Goal: Task Accomplishment & Management: Use online tool/utility

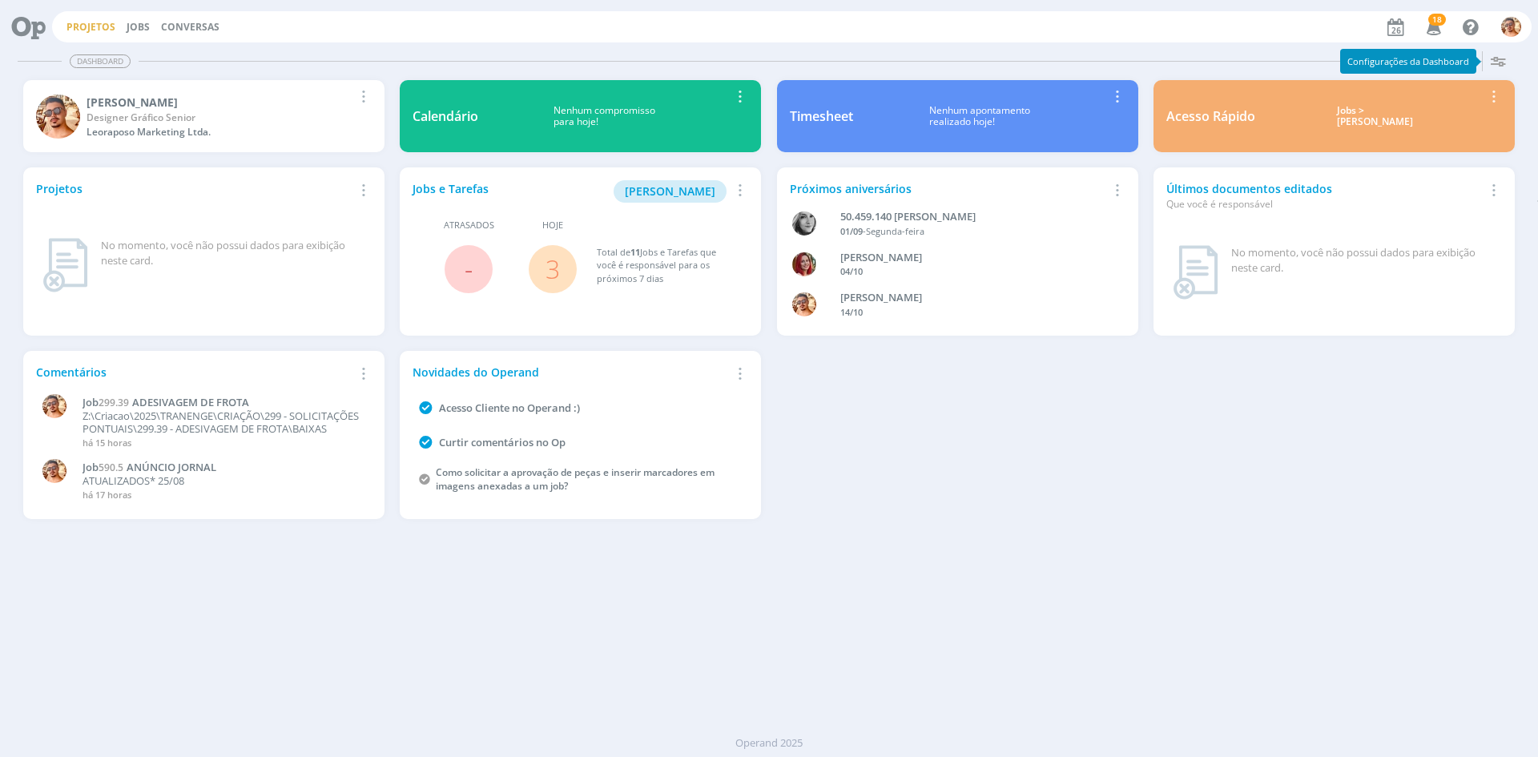
click at [97, 27] on link "Projetos" at bounding box center [90, 27] width 49 height 14
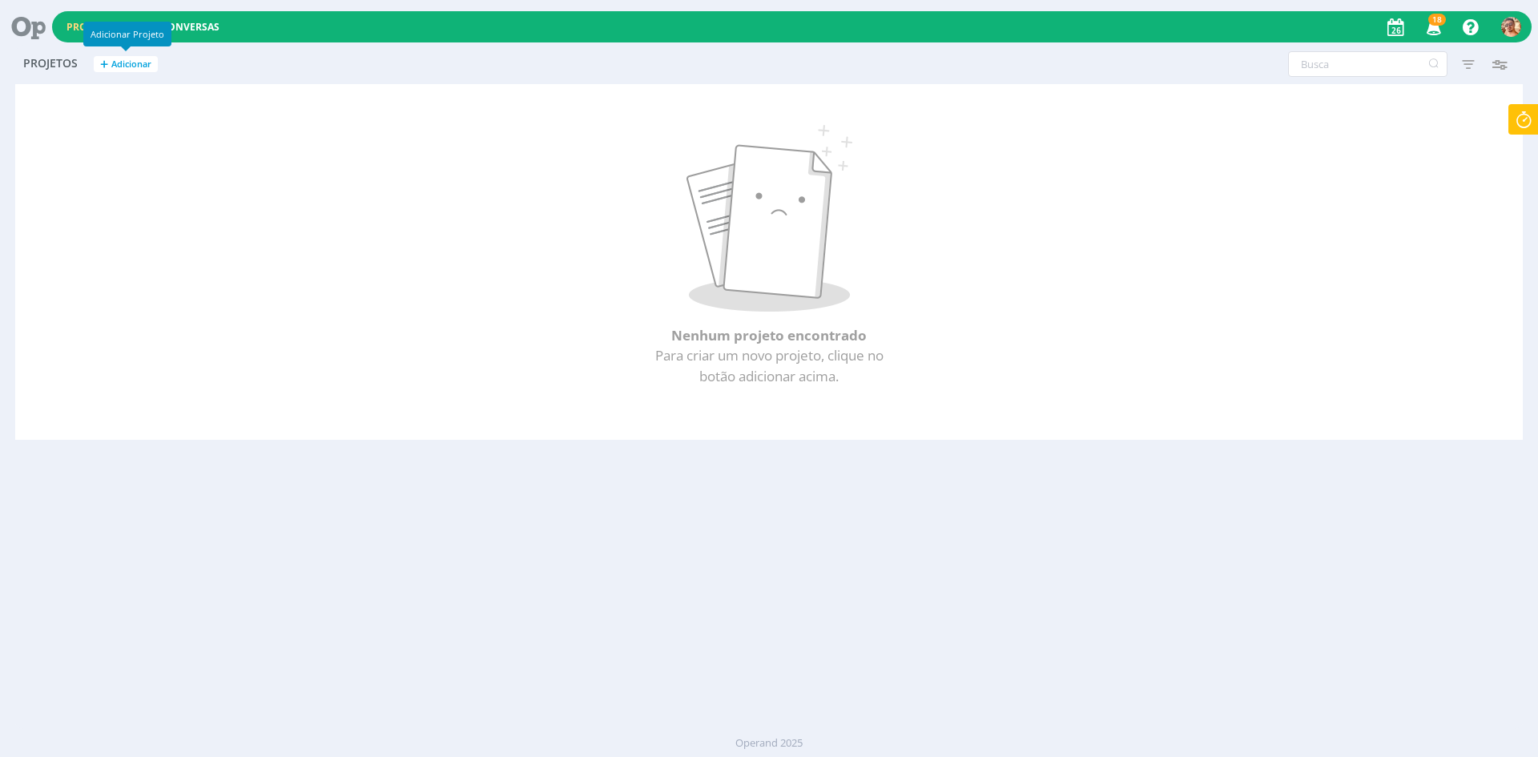
click at [263, 62] on h2 "Projetos + Adicionar" at bounding box center [203, 62] width 361 height 34
click at [176, 23] on link "Conversas" at bounding box center [190, 27] width 58 height 14
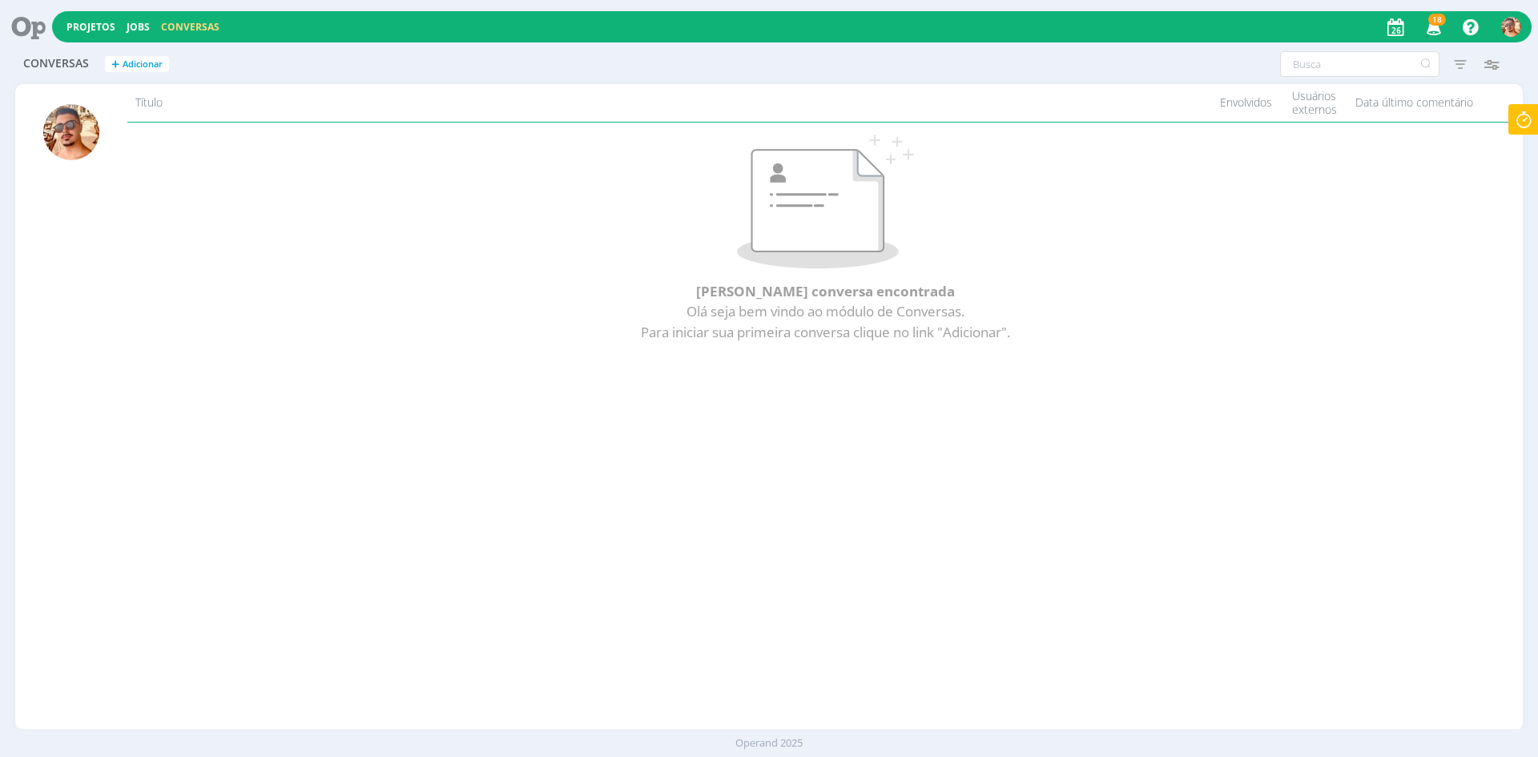
click at [122, 21] on button "Jobs" at bounding box center [138, 27] width 33 height 13
click at [132, 21] on link "Jobs" at bounding box center [138, 27] width 23 height 14
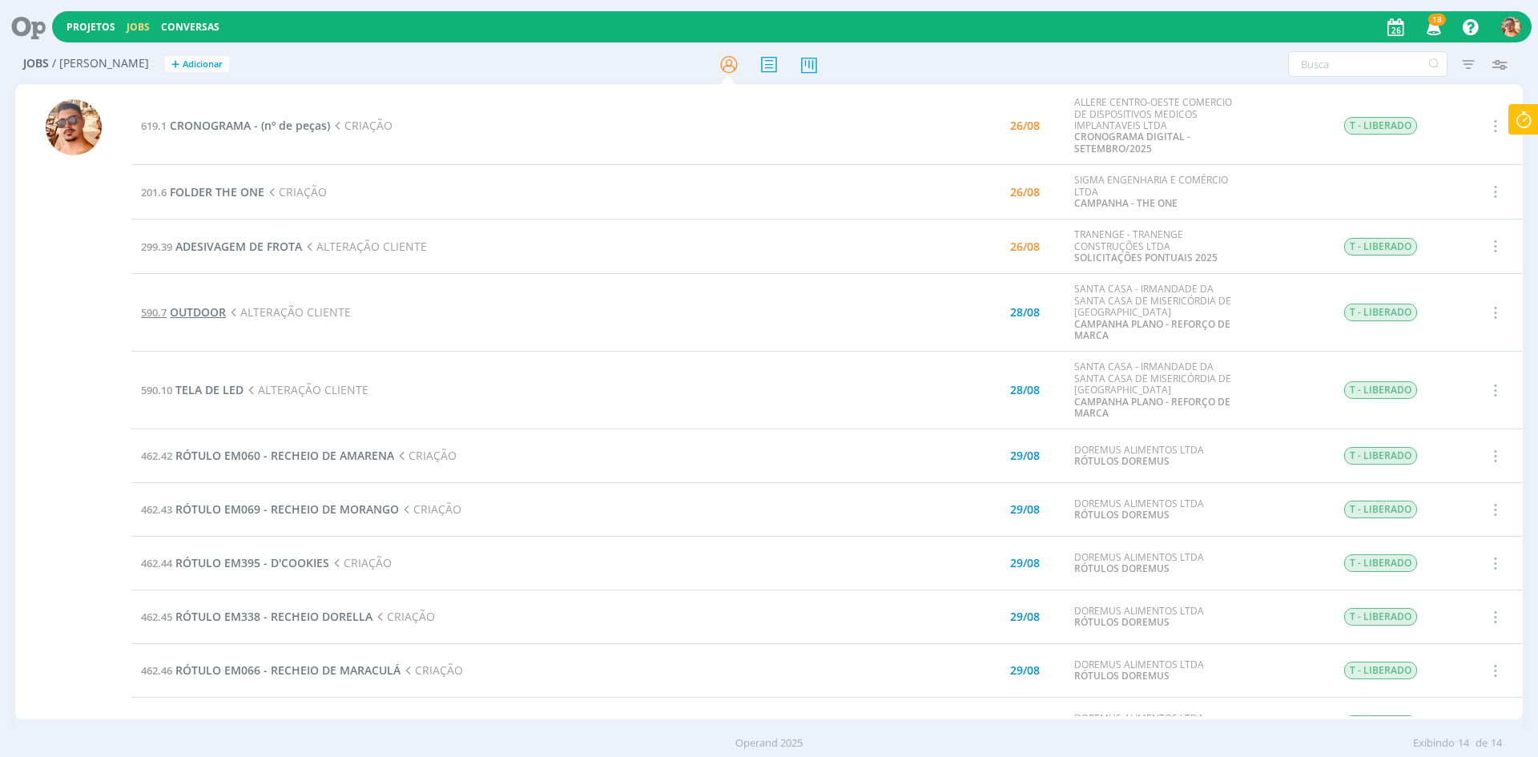
click at [216, 309] on span "OUTDOOR" at bounding box center [198, 311] width 56 height 15
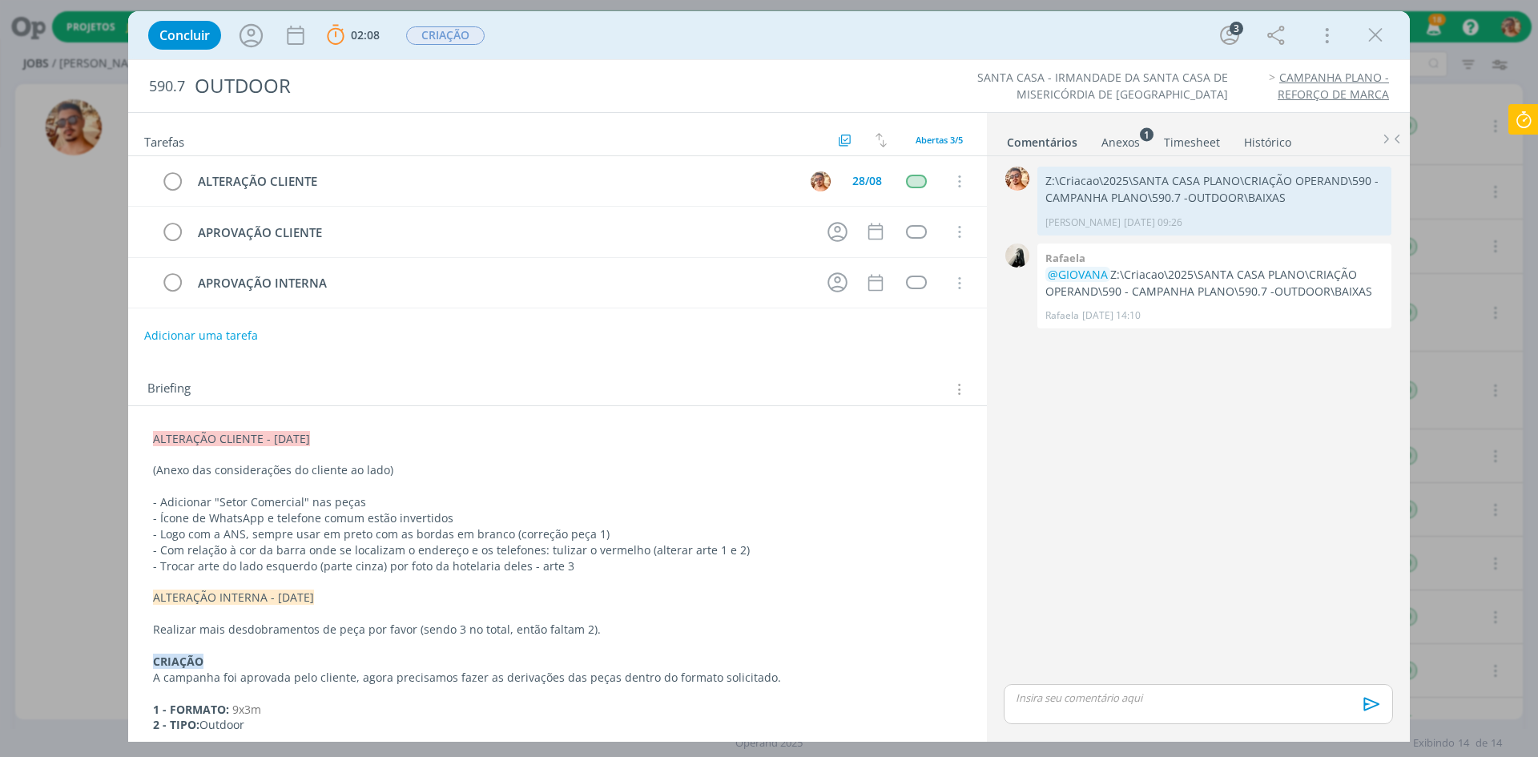
click at [998, 18] on div "Concluir 02:08 Parar Apontar Data * [DATE] Horas * 00:00 Tarefa Selecione a tar…" at bounding box center [769, 35] width 1258 height 38
click at [252, 34] on icon "dialog" at bounding box center [251, 36] width 30 height 30
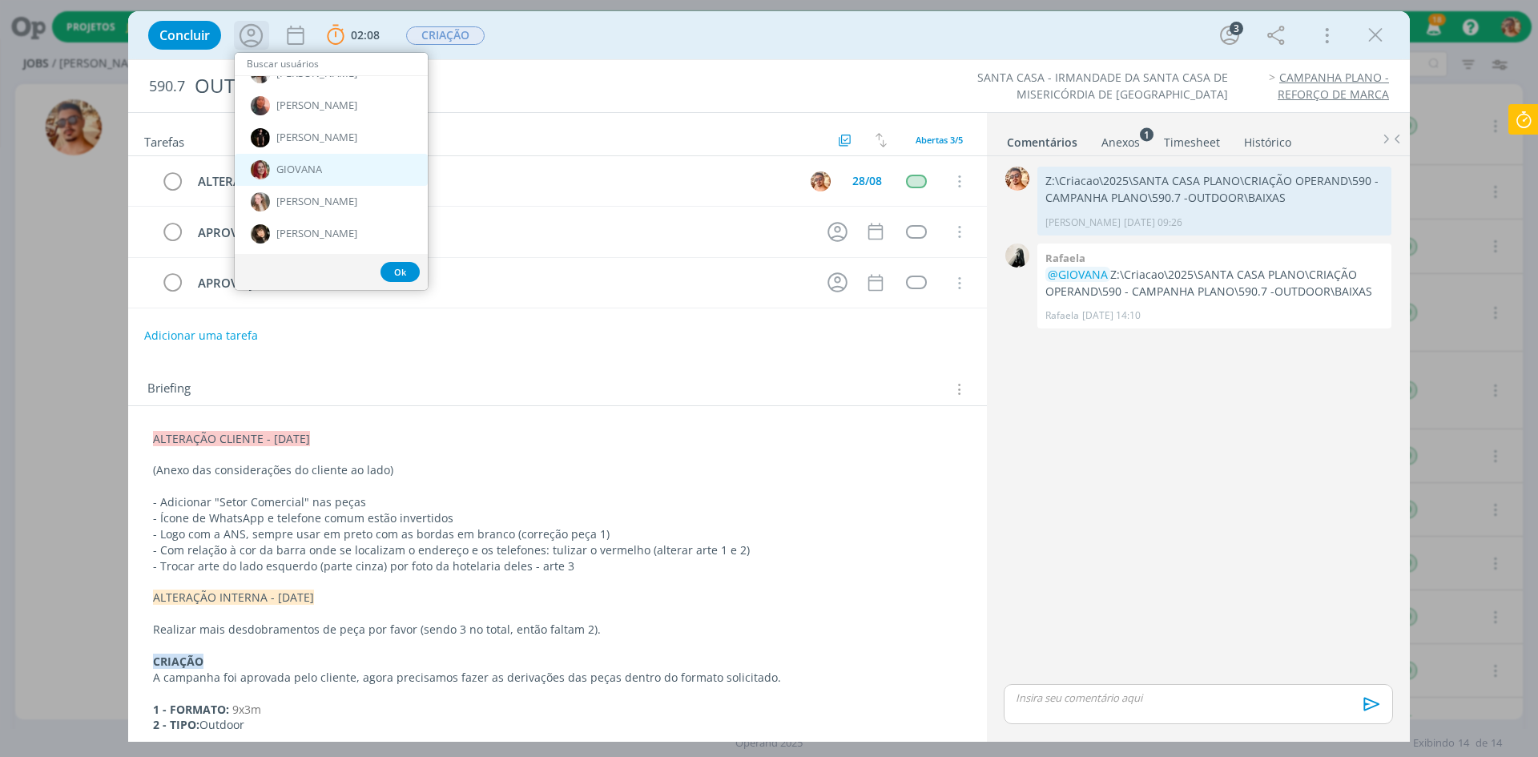
scroll to position [240, 0]
click at [317, 163] on span "GIOVANA" at bounding box center [299, 161] width 46 height 13
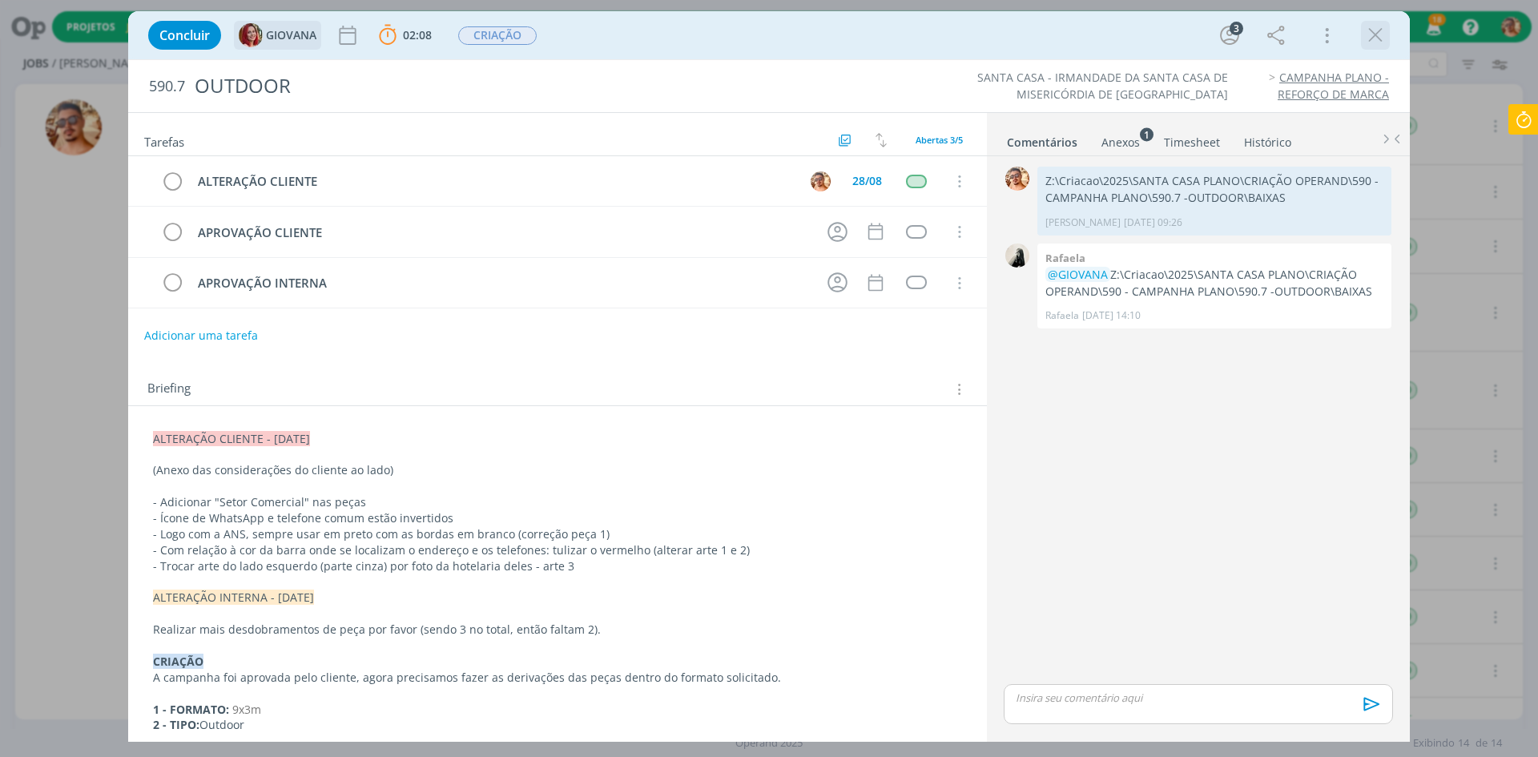
click at [1383, 34] on icon "dialog" at bounding box center [1376, 35] width 24 height 24
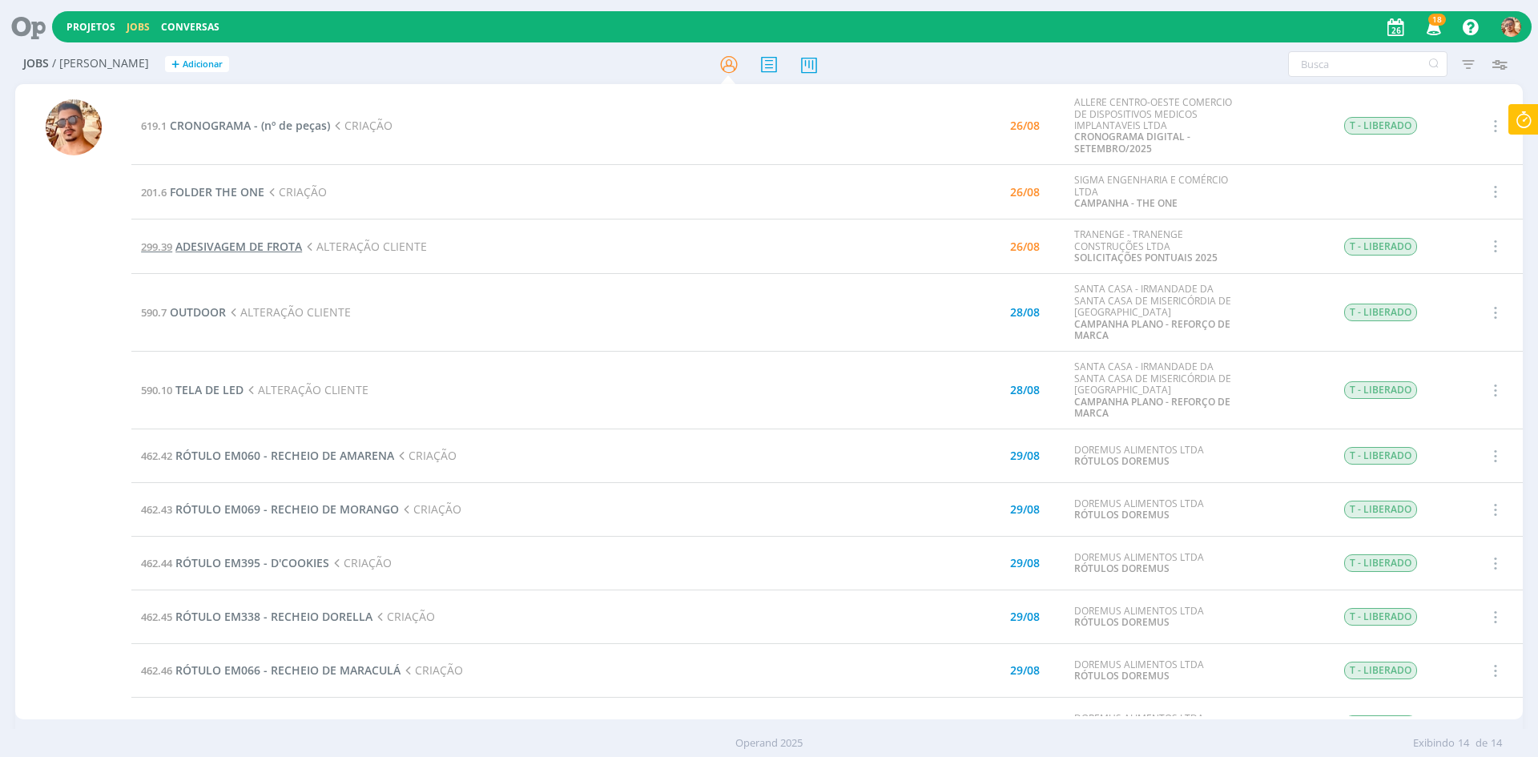
click at [263, 241] on span "ADESIVAGEM DE FROTA" at bounding box center [238, 246] width 127 height 15
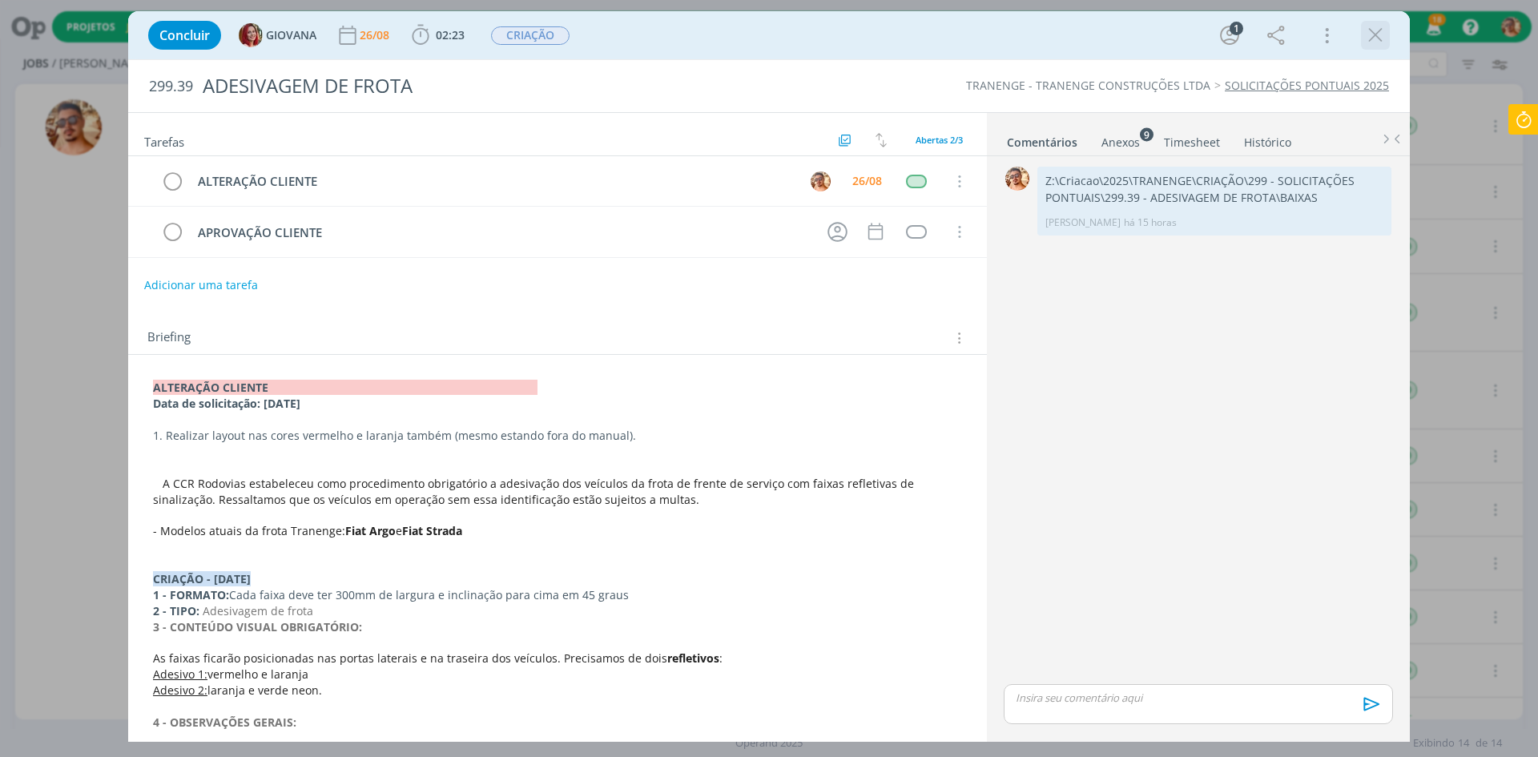
click at [1384, 41] on icon "dialog" at bounding box center [1376, 35] width 24 height 24
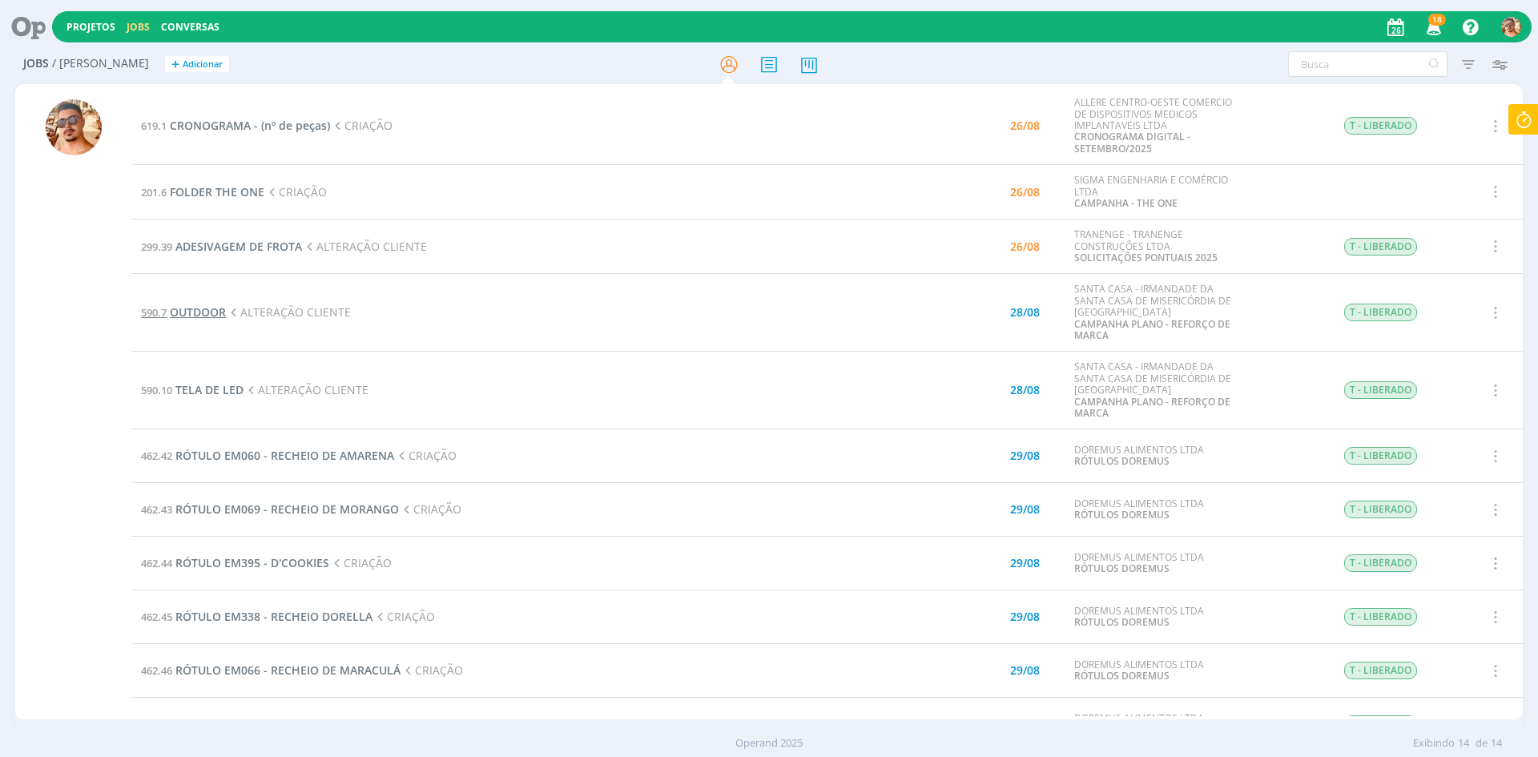
click at [216, 308] on span "OUTDOOR" at bounding box center [198, 311] width 56 height 15
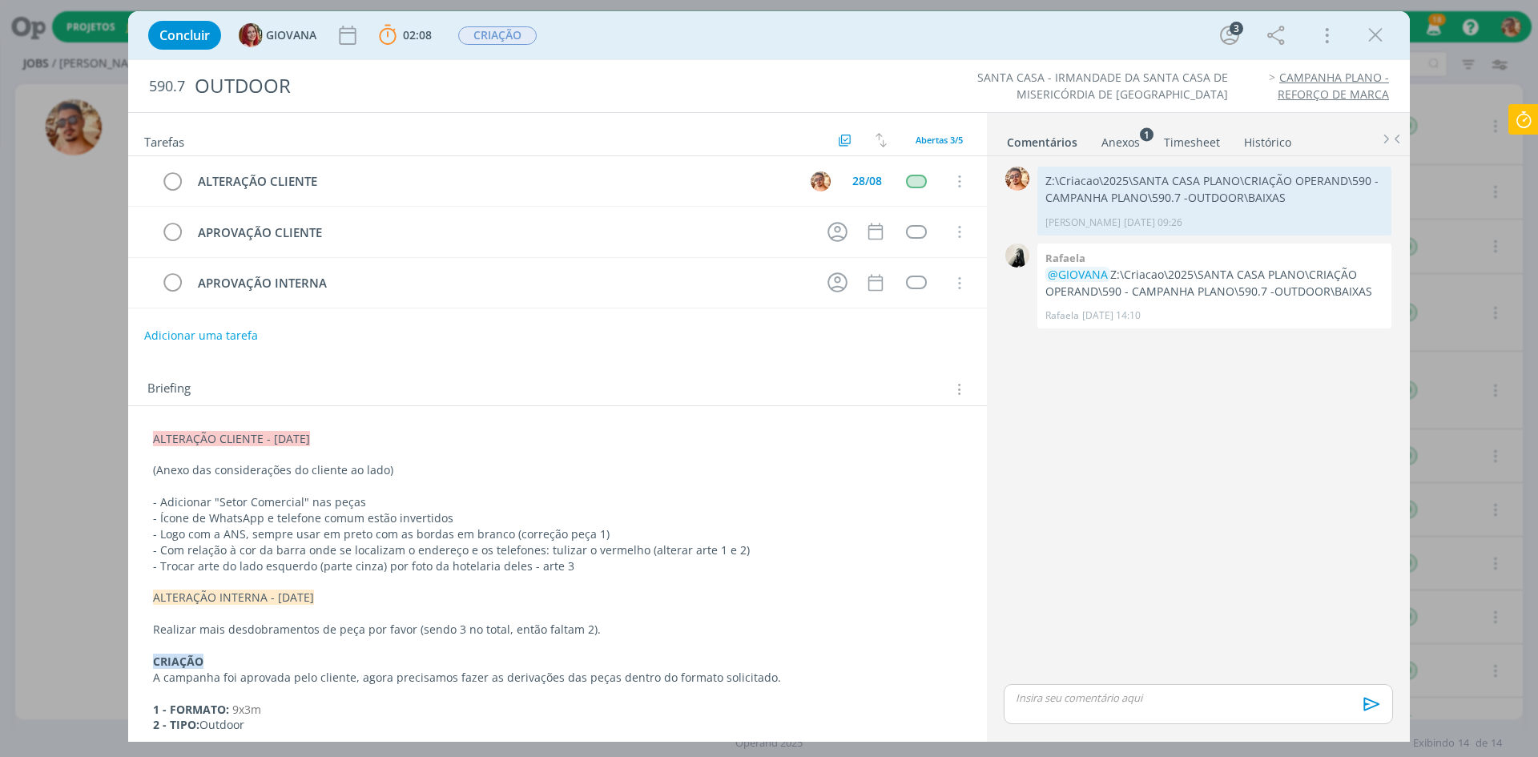
click at [1208, 703] on p "dialog" at bounding box center [1199, 698] width 364 height 14
click at [1360, 708] on icon "dialog" at bounding box center [1370, 710] width 24 height 24
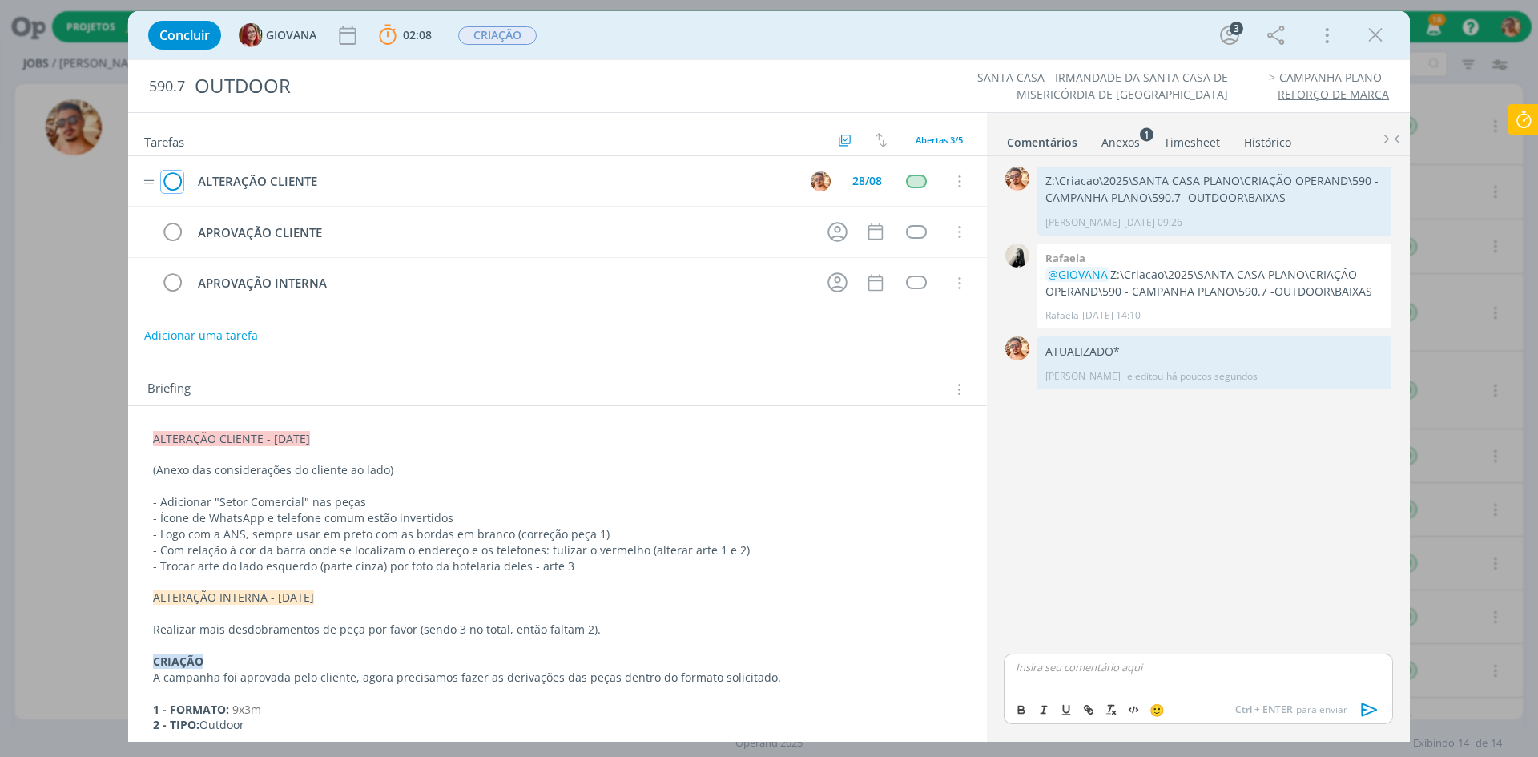
click at [178, 185] on icon "dialog" at bounding box center [172, 182] width 22 height 24
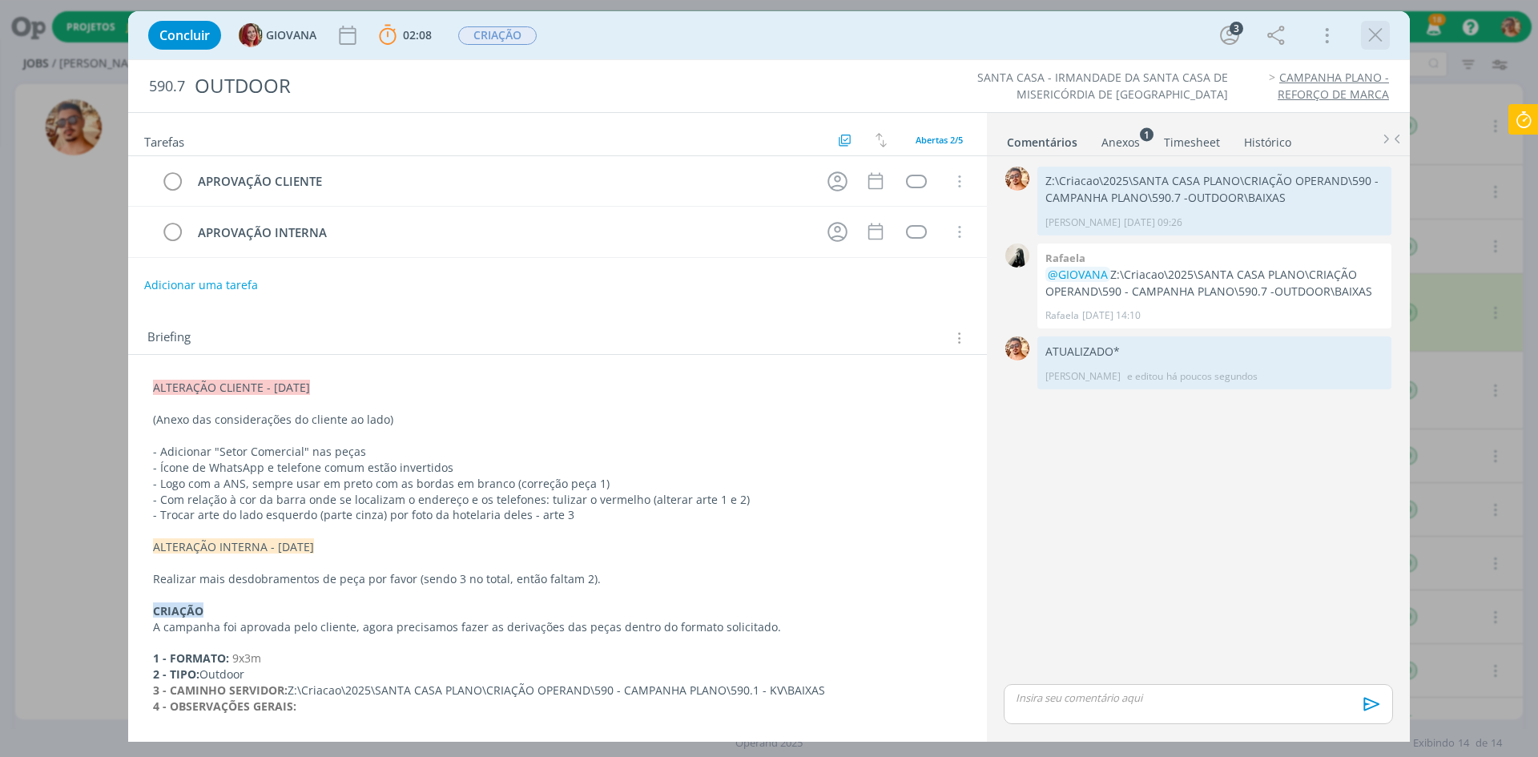
click at [1377, 39] on icon "dialog" at bounding box center [1376, 35] width 24 height 24
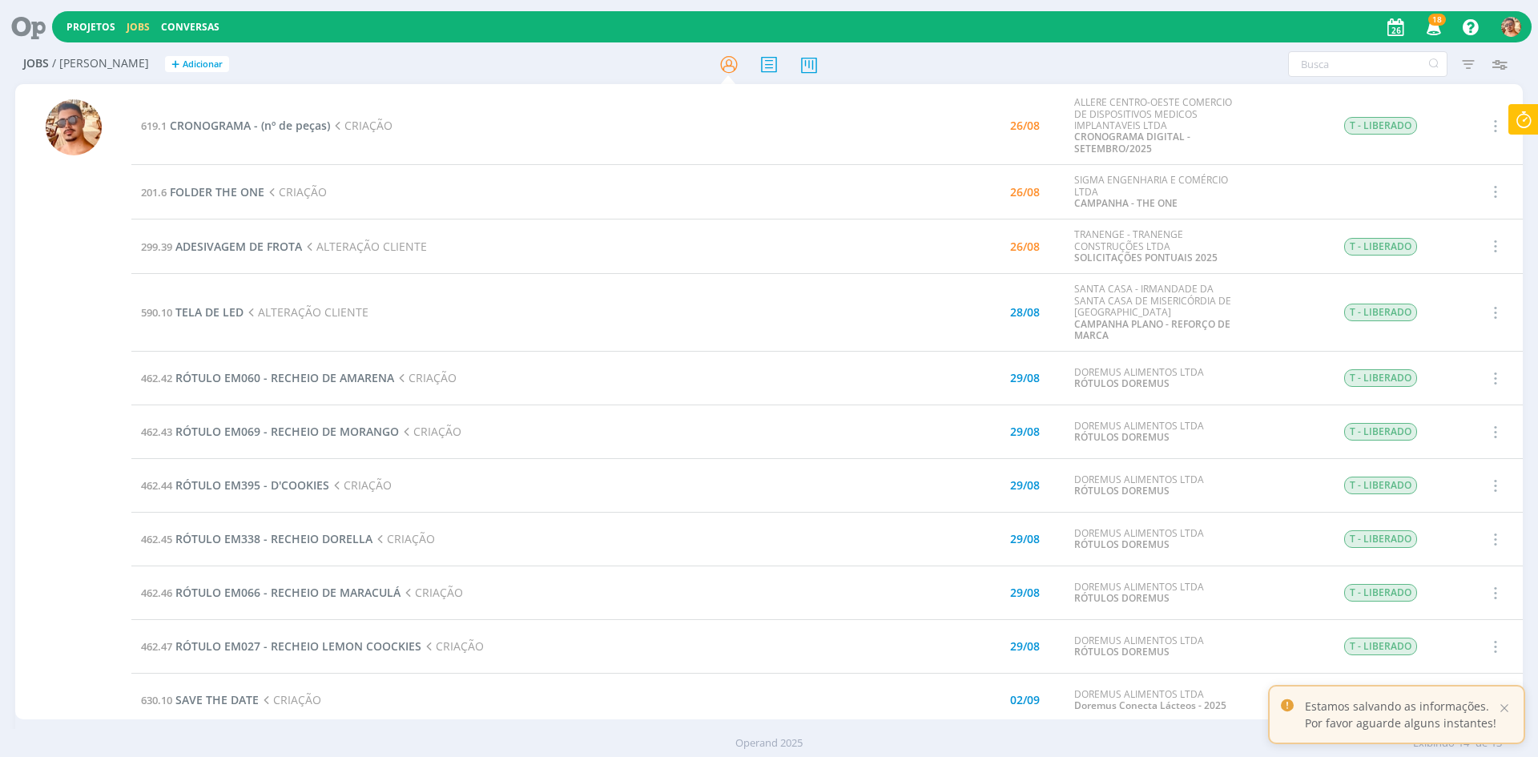
click at [1524, 118] on div "Projetos Jobs Conversas 18 Notificações Central de Ajuda Área de Membros Implan…" at bounding box center [769, 378] width 1538 height 757
click at [1521, 127] on icon at bounding box center [1523, 119] width 29 height 31
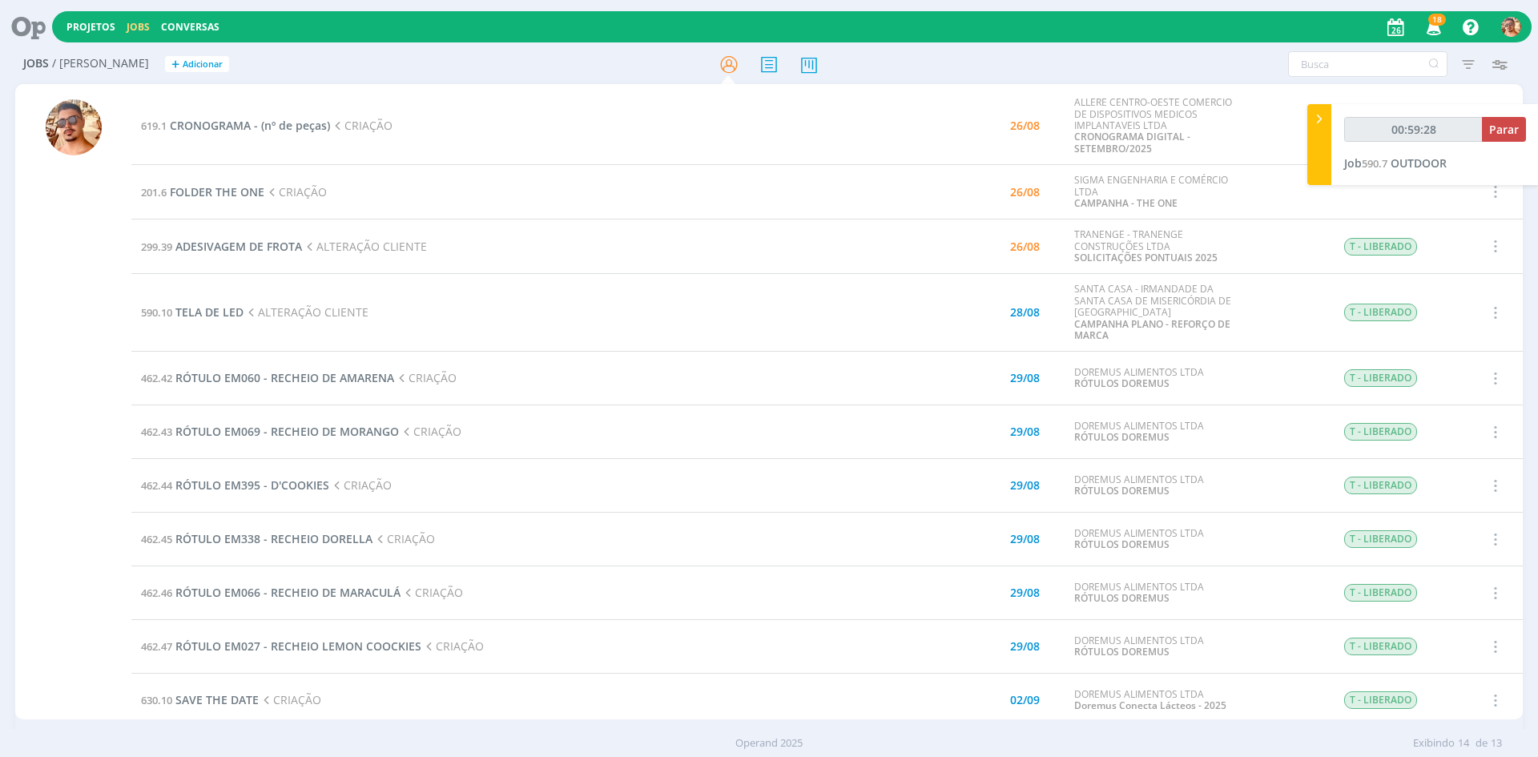
type input "00:59:29"
click at [1509, 122] on span "Parar" at bounding box center [1504, 129] width 30 height 15
click at [253, 249] on span "ADESIVAGEM DE FROTA" at bounding box center [238, 246] width 127 height 15
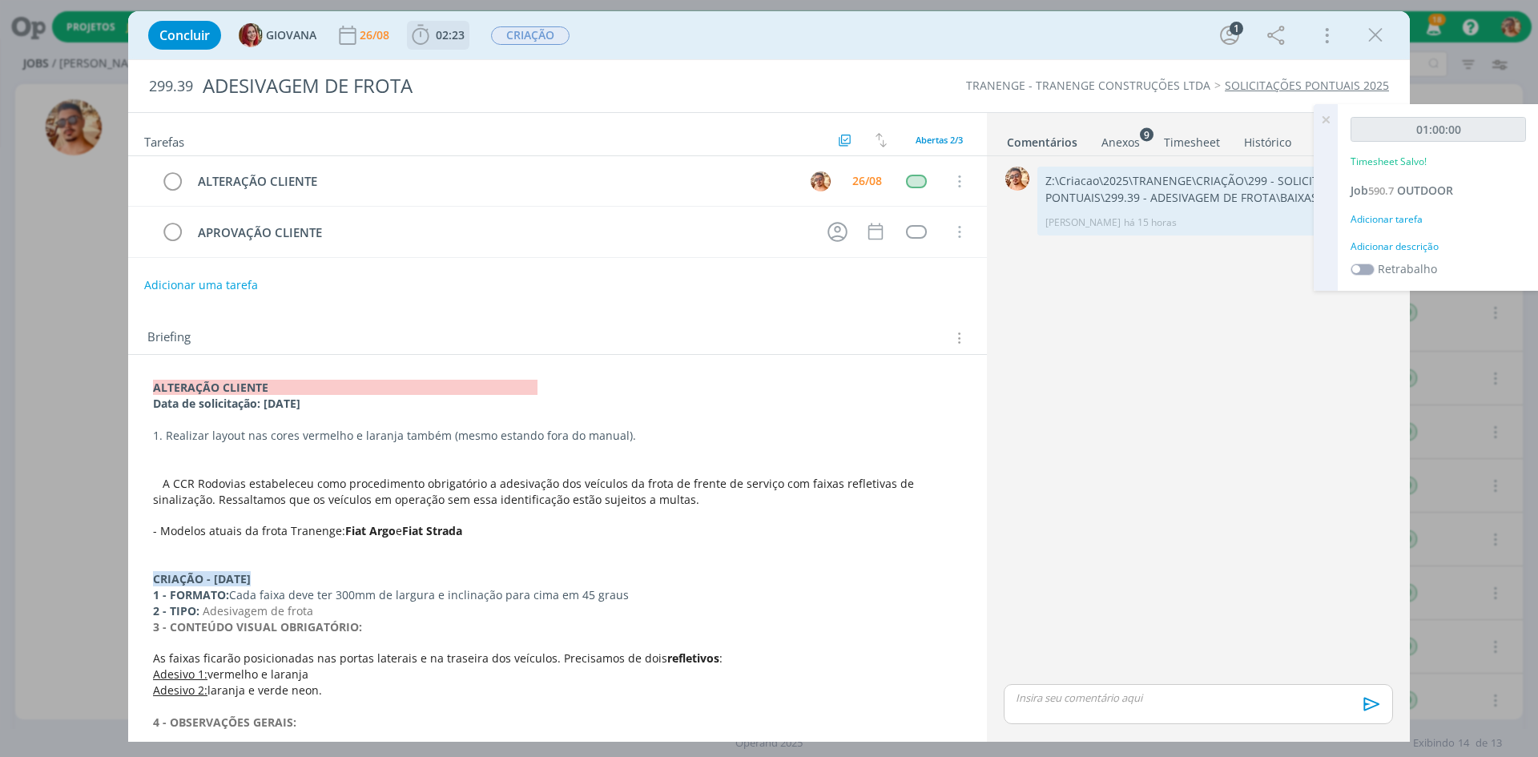
click at [457, 40] on span "02:23" at bounding box center [450, 34] width 29 height 15
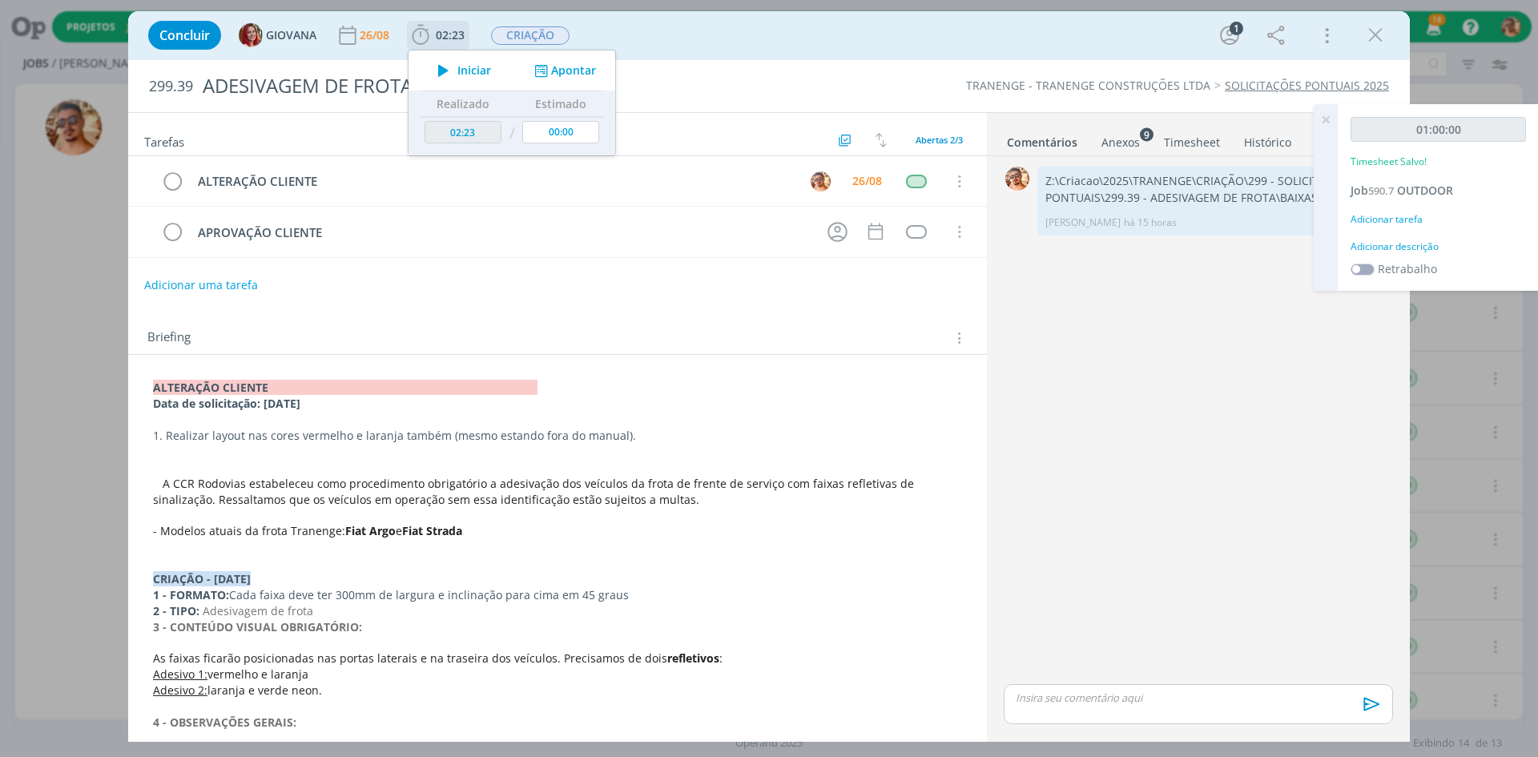
click at [465, 66] on span "Iniciar" at bounding box center [474, 70] width 34 height 11
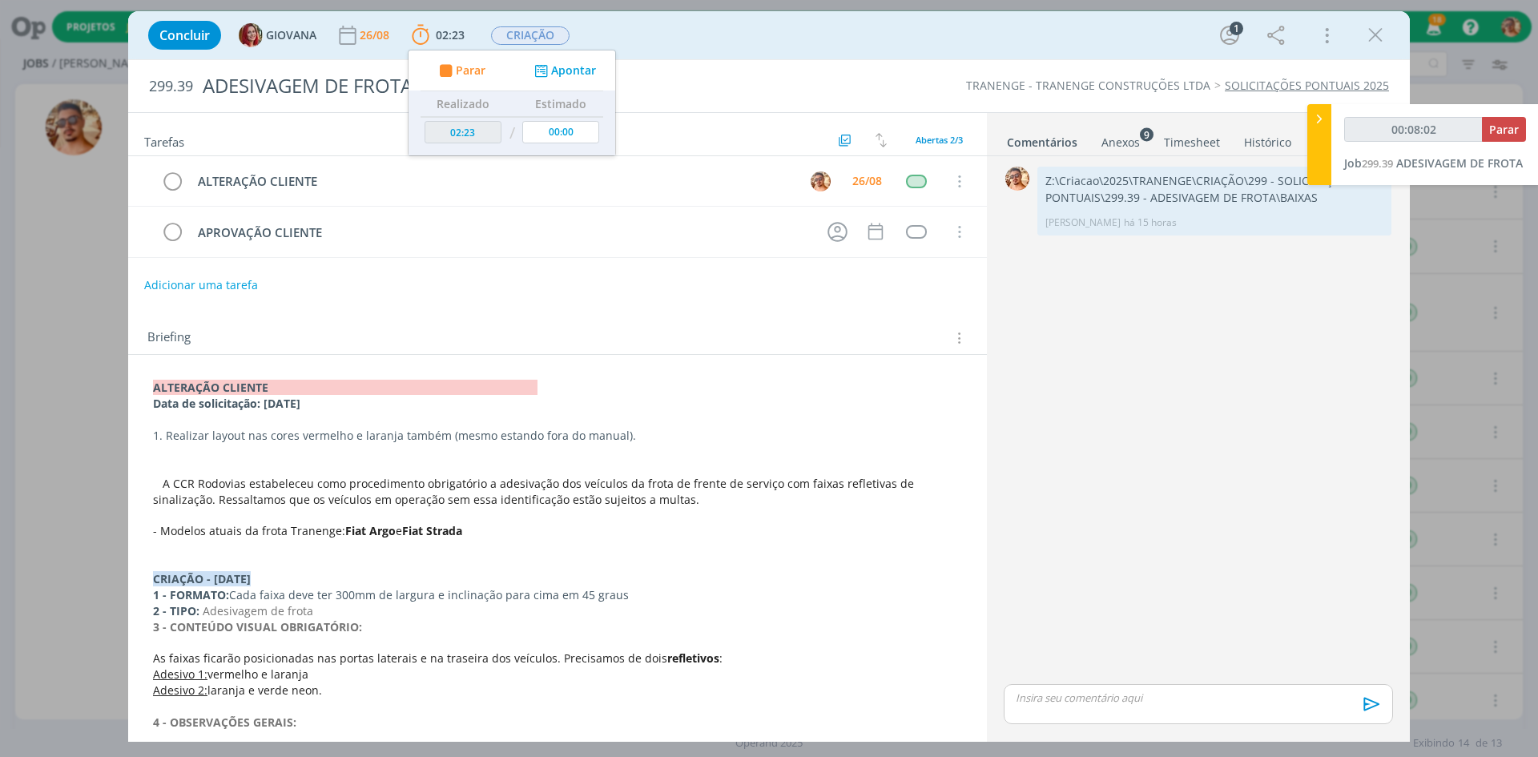
click at [1032, 57] on div "Concluir GIOVANA [DATE] 02:23 Parar Apontar Data * [DATE] Horas * 00:00 Tarefa …" at bounding box center [769, 35] width 1282 height 48
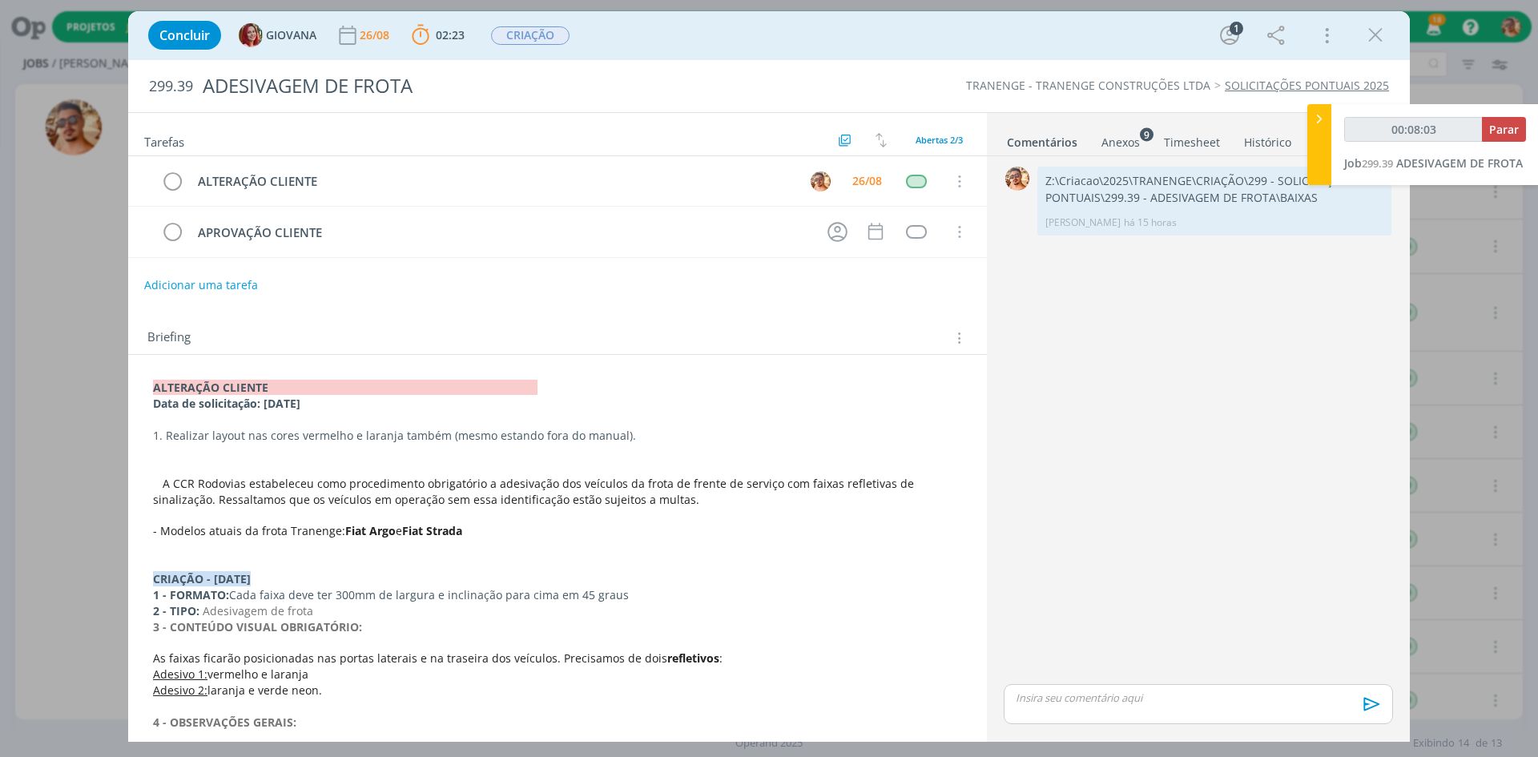
type input "00:08:04"
click at [1488, 132] on button "Parar" at bounding box center [1504, 129] width 44 height 25
drag, startPoint x: 1209, startPoint y: 715, endPoint x: 1200, endPoint y: 704, distance: 14.3
click at [1203, 709] on div "dialog" at bounding box center [1198, 704] width 389 height 40
type input "00:09:00"
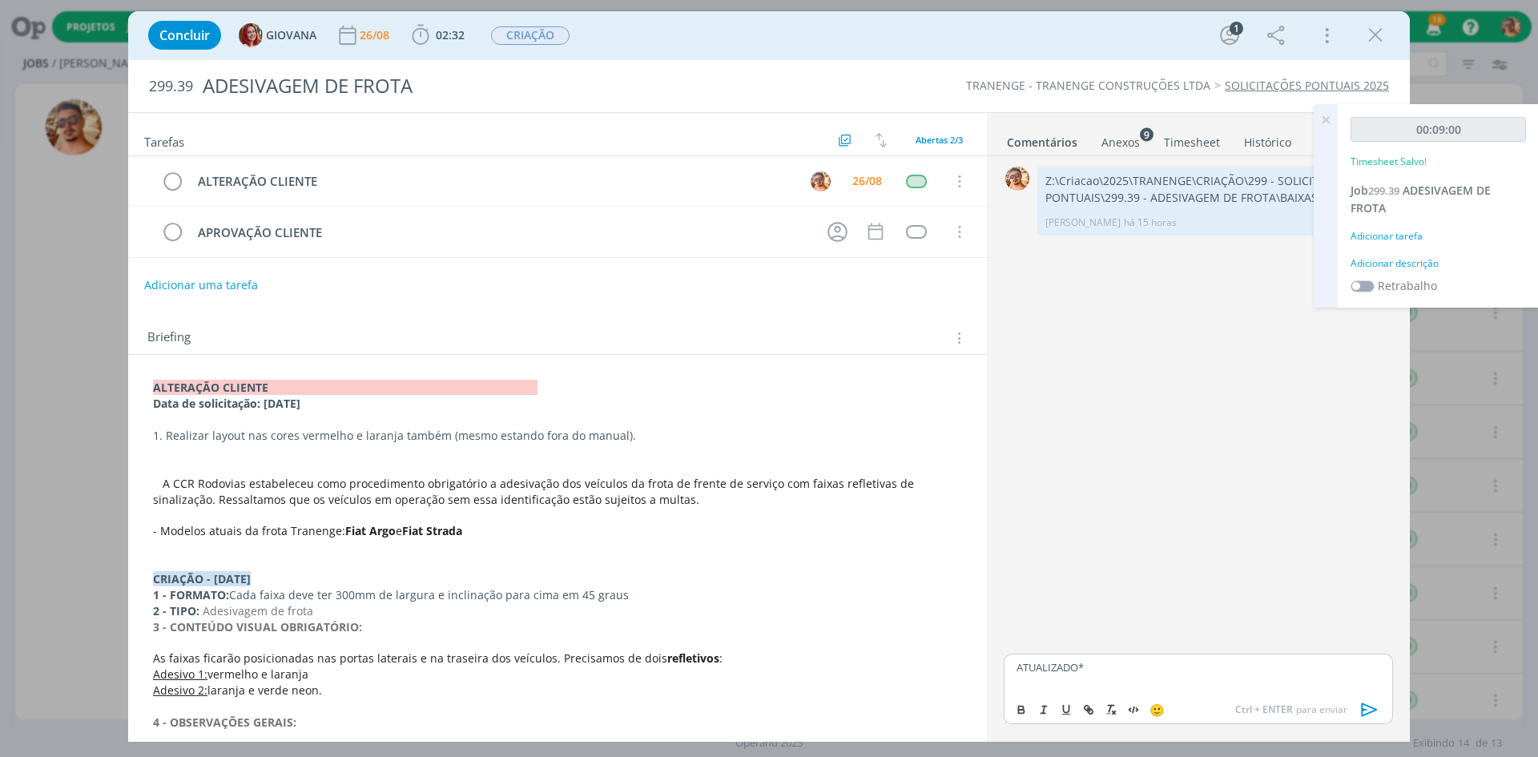
click at [1370, 710] on icon "dialog" at bounding box center [1370, 710] width 24 height 24
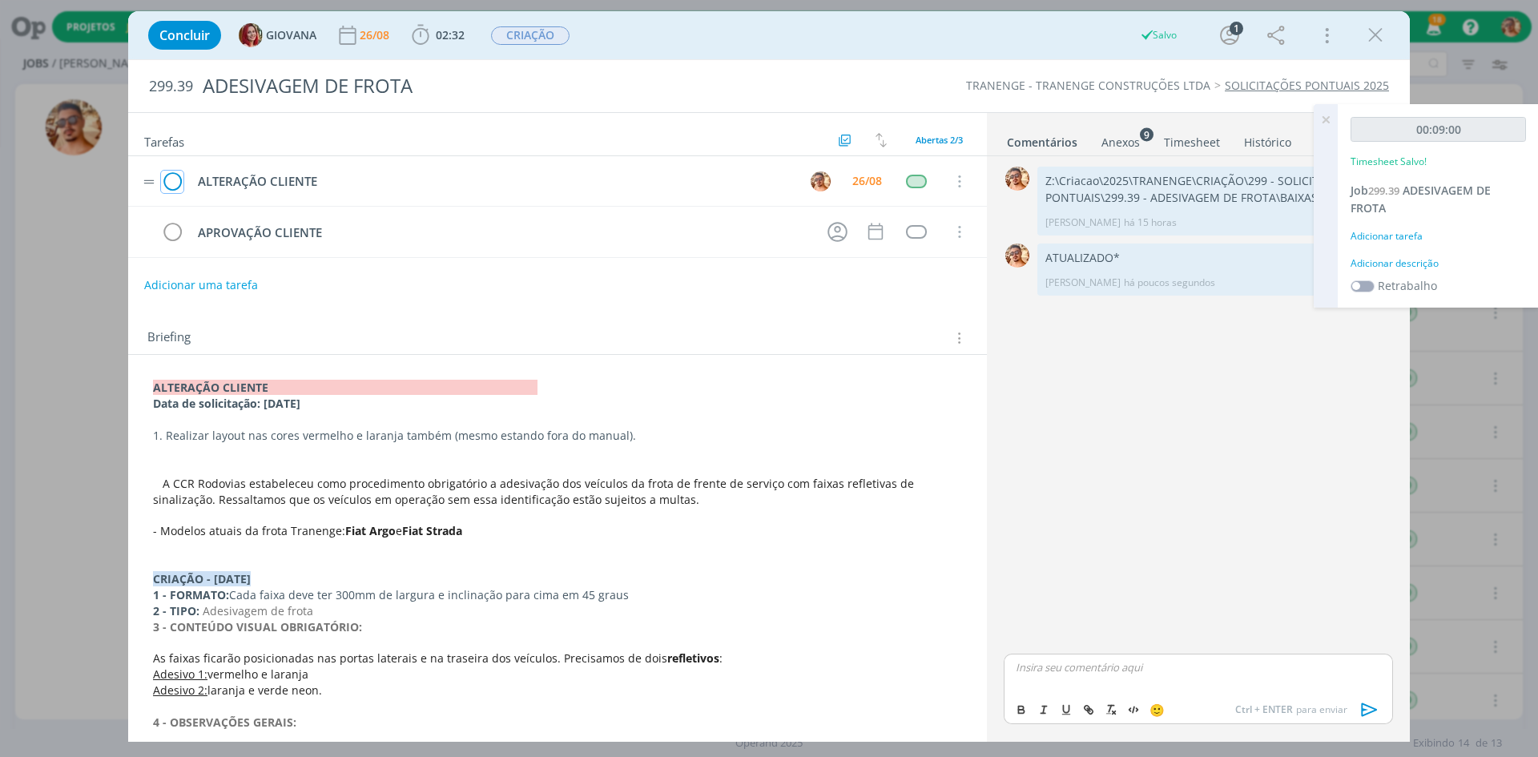
click at [175, 179] on icon "dialog" at bounding box center [172, 182] width 22 height 24
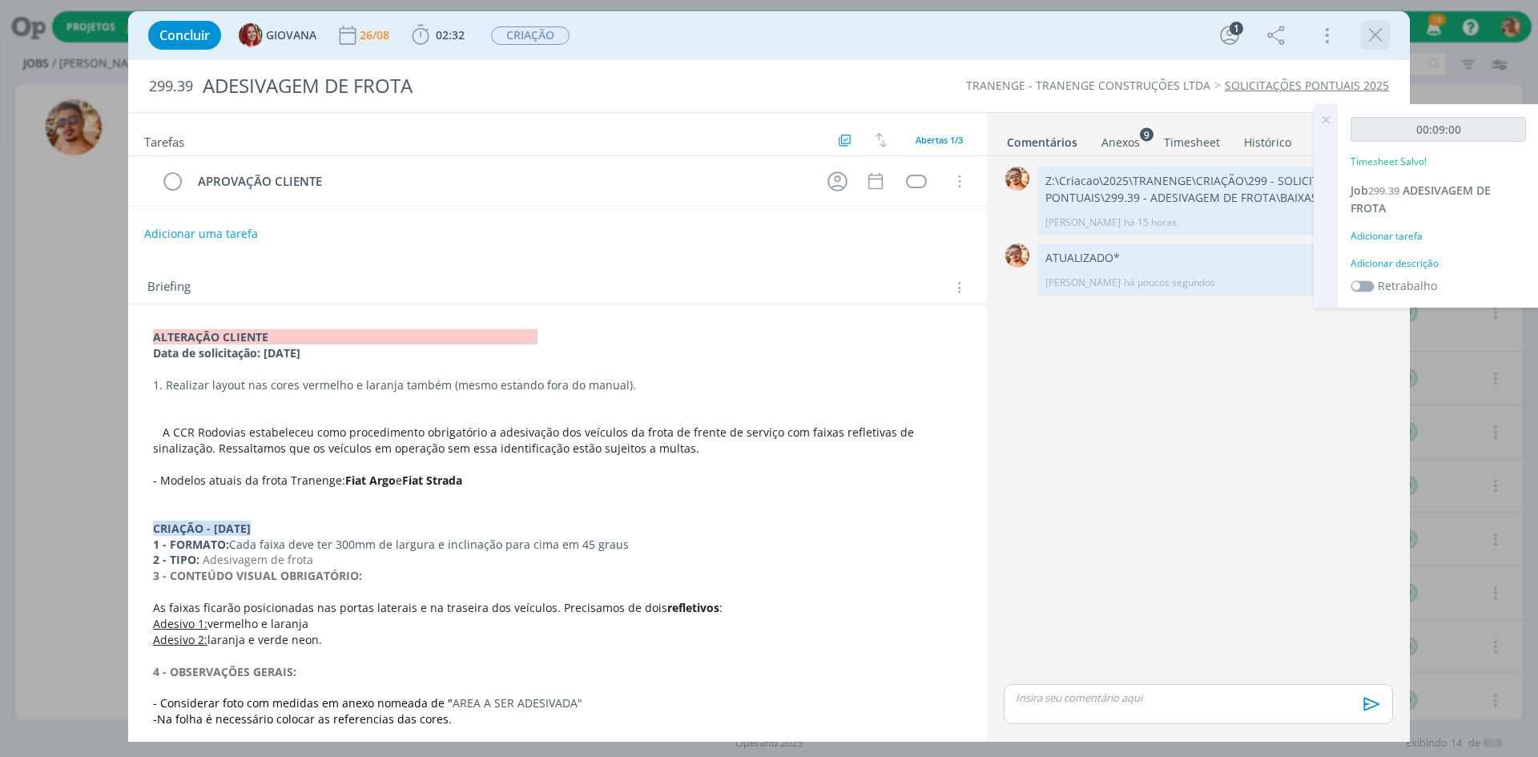
click at [1376, 34] on icon "dialog" at bounding box center [1376, 35] width 24 height 24
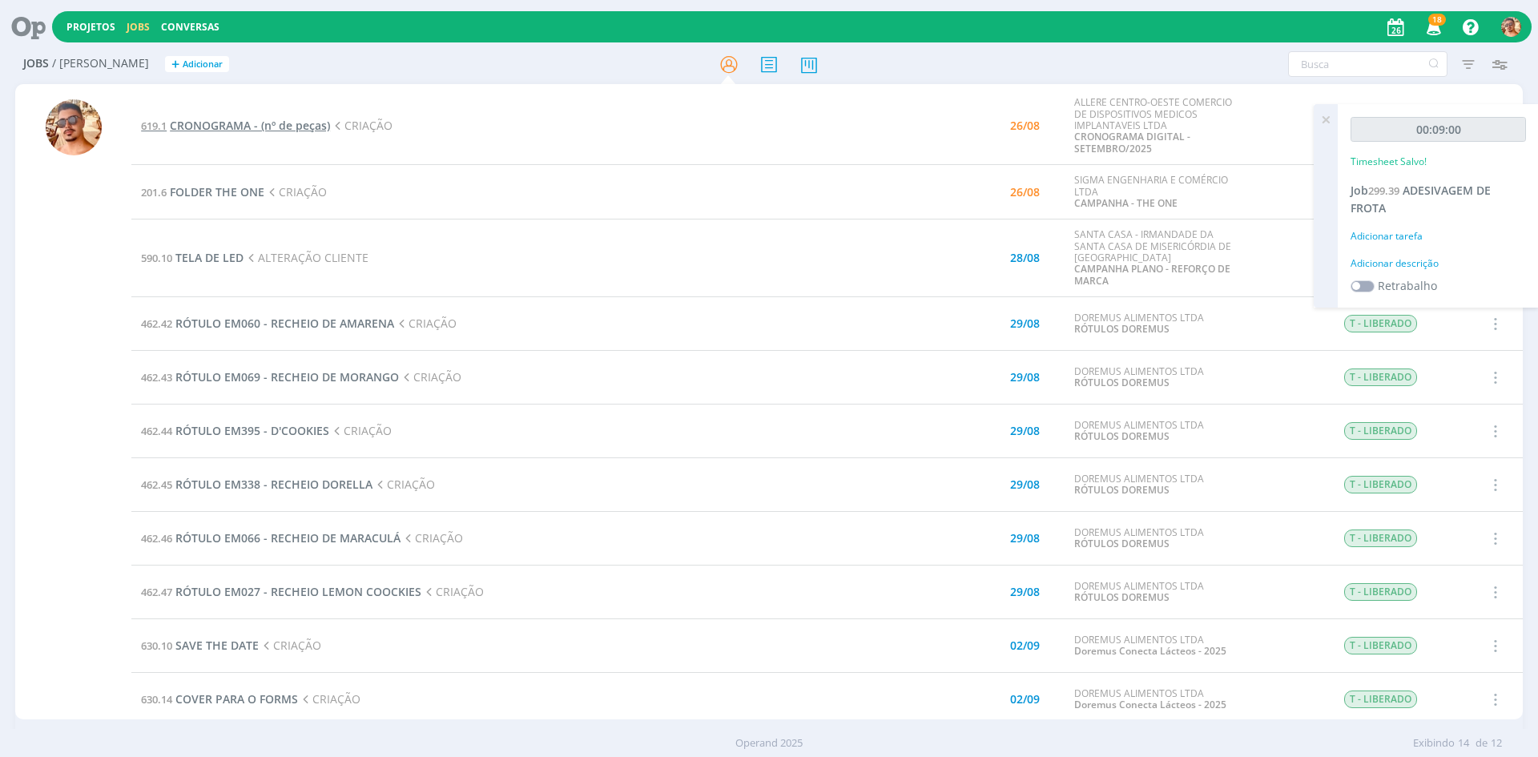
click at [288, 128] on span "CRONOGRAMA - (nº de peças)" at bounding box center [250, 125] width 160 height 15
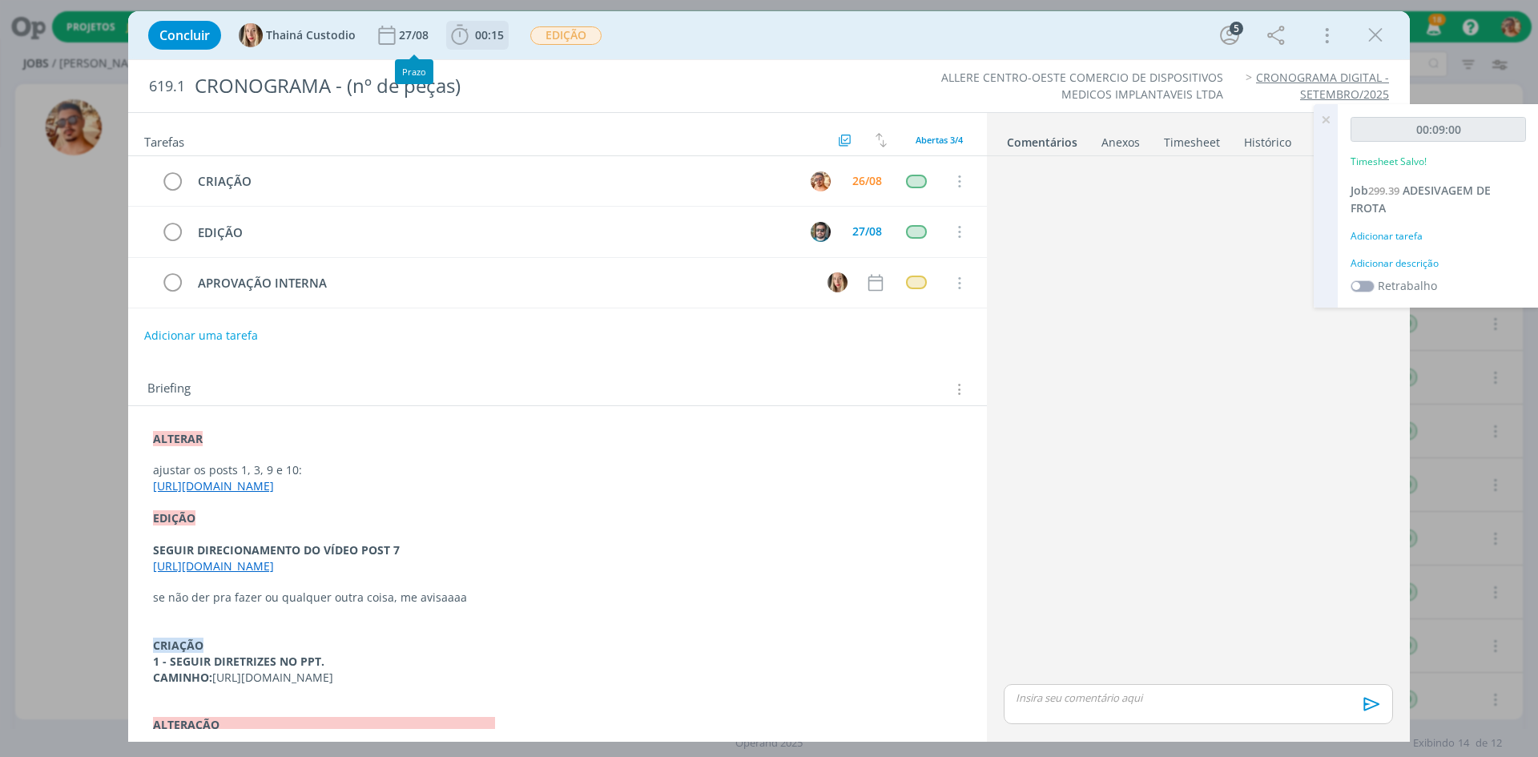
click at [458, 36] on icon "dialog" at bounding box center [459, 35] width 17 height 20
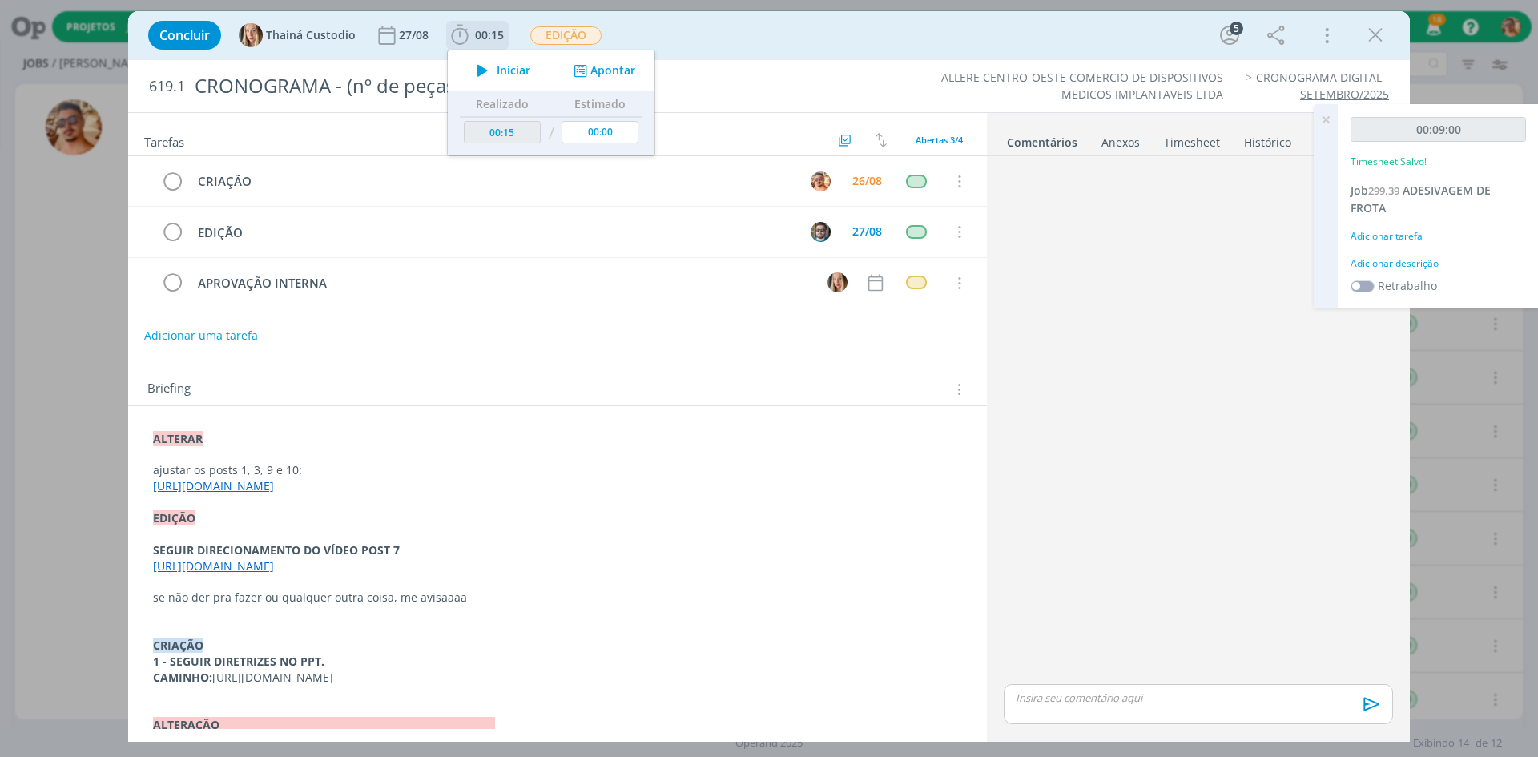
click at [494, 72] on icon "dialog" at bounding box center [483, 70] width 28 height 21
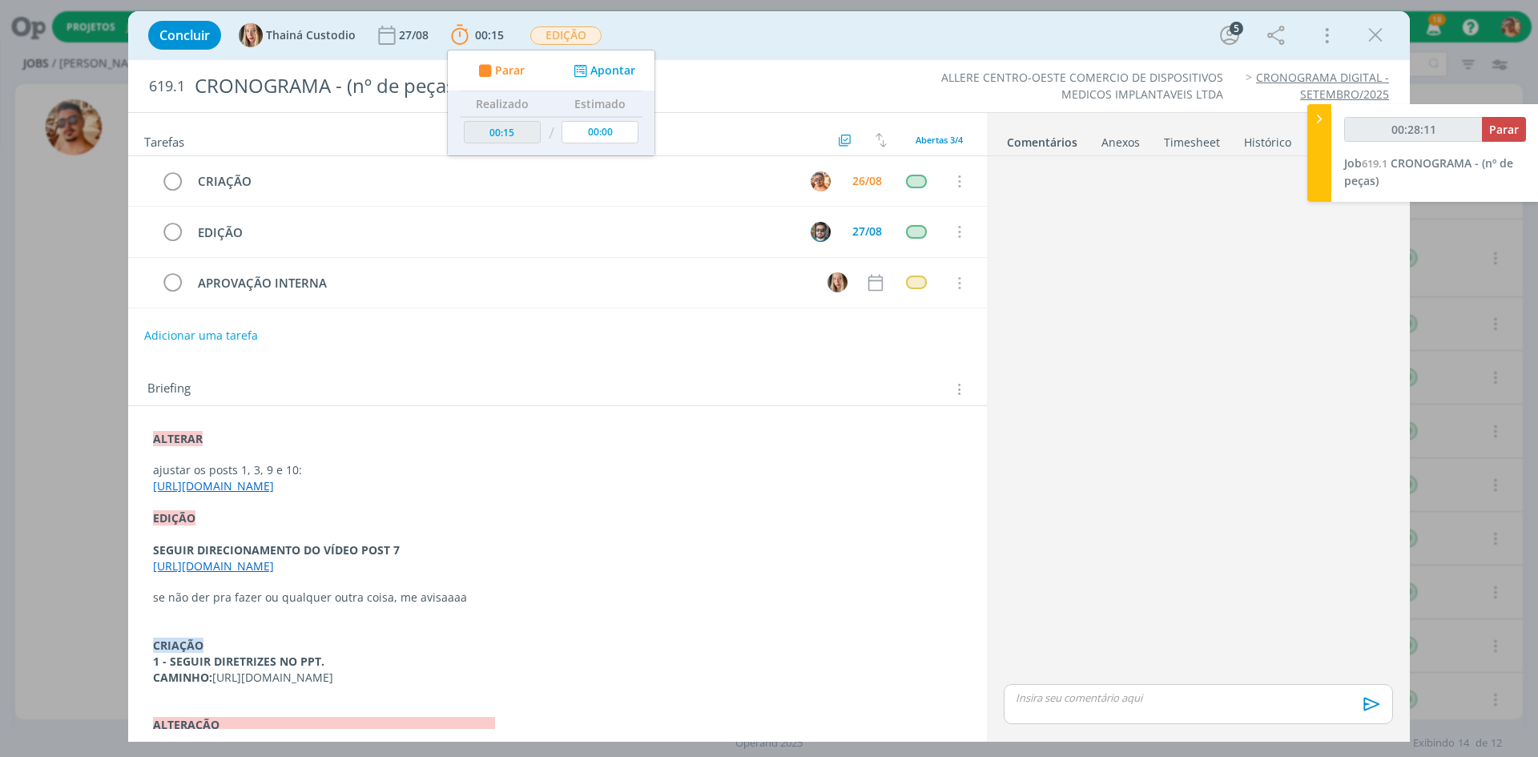
type input "00:29:11"
